Goal: Find specific page/section: Find specific page/section

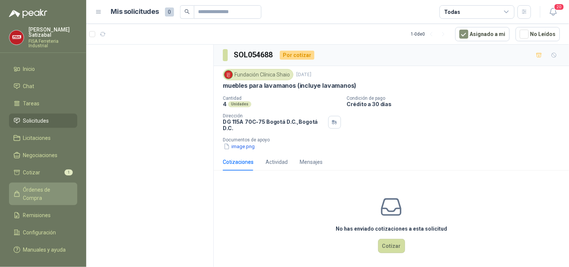
click at [46, 186] on span "Órdenes de Compra" at bounding box center [46, 194] width 47 height 16
